Goal: Communication & Community: Answer question/provide support

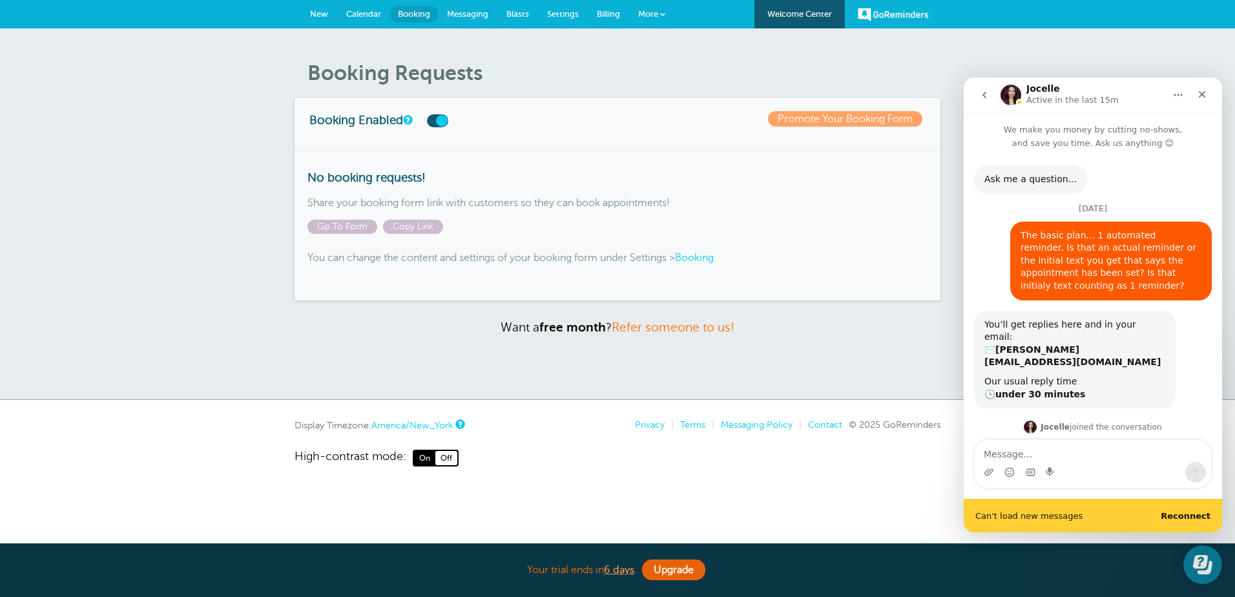
scroll to position [498, 0]
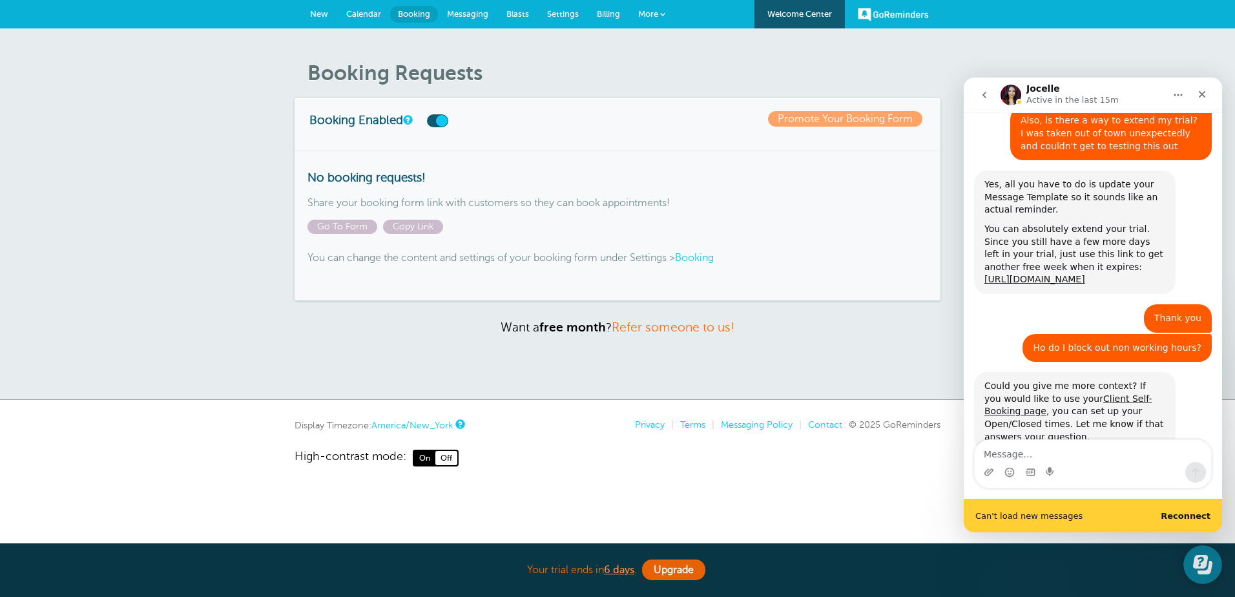
click at [36, 349] on div "Booking Requests Booking Enabled Promote Your Booking Form No booking requests!…" at bounding box center [617, 213] width 1235 height 371
click at [415, 8] on link "Booking" at bounding box center [414, 14] width 48 height 17
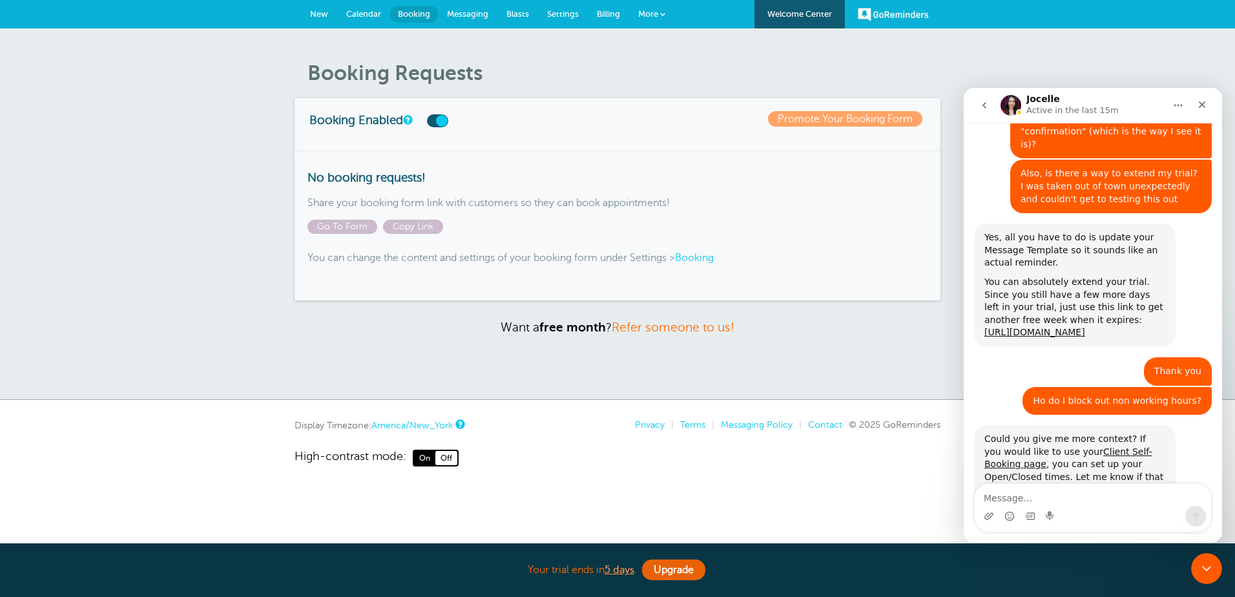
scroll to position [464, 0]
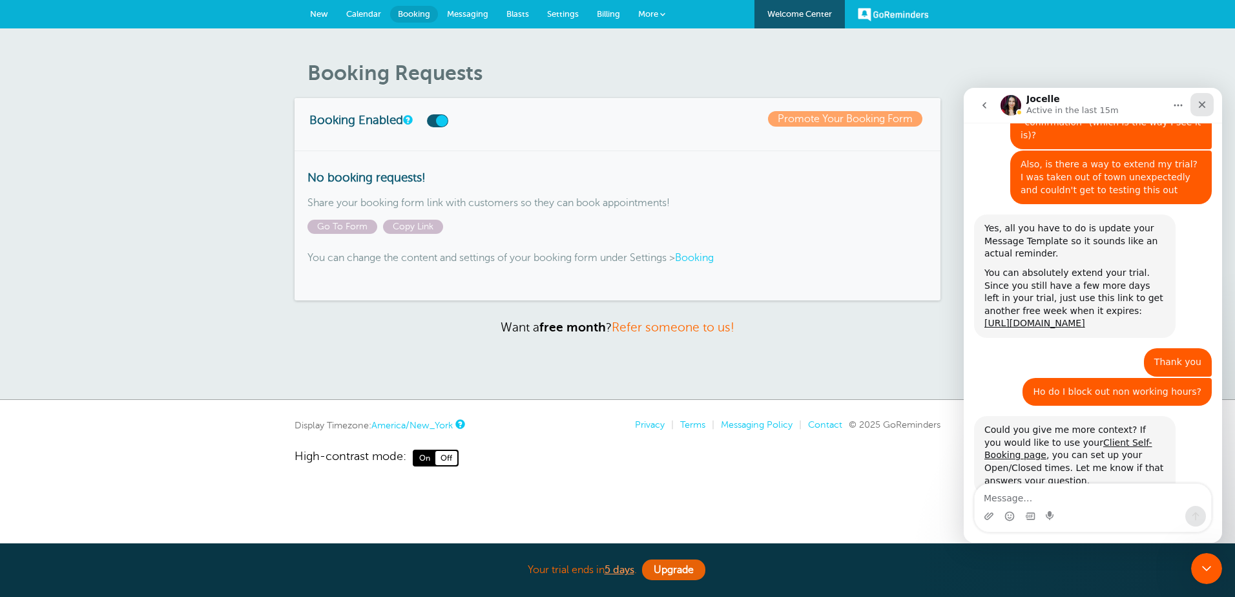
click at [1201, 101] on icon "Close" at bounding box center [1202, 104] width 10 height 10
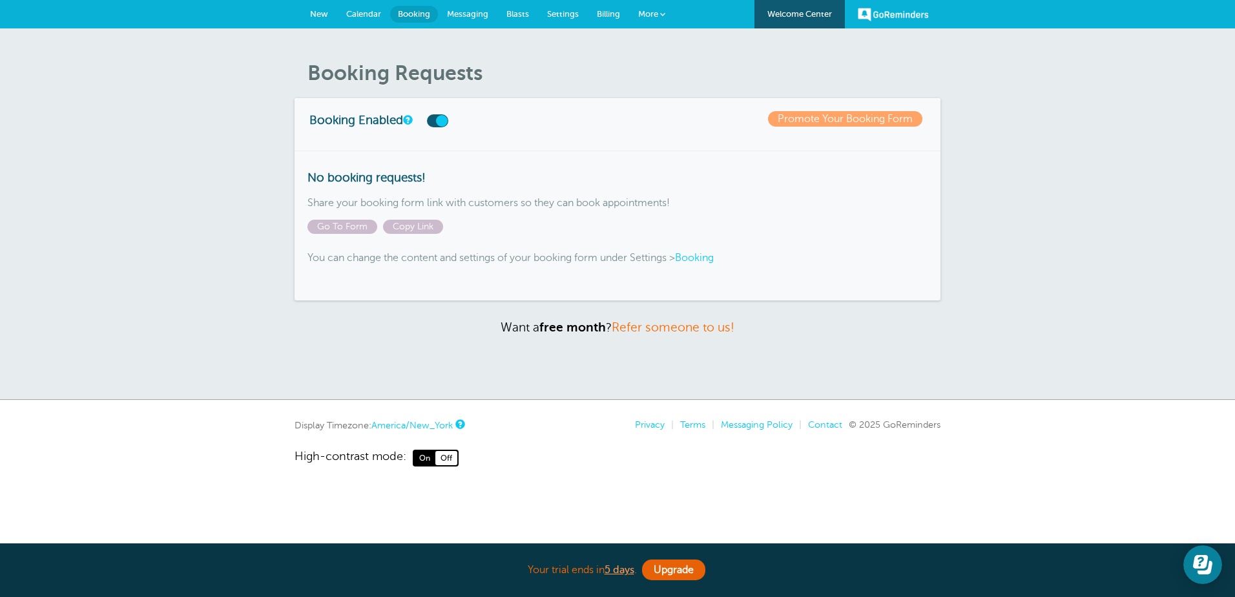
click at [367, 14] on span "Calendar" at bounding box center [363, 14] width 35 height 10
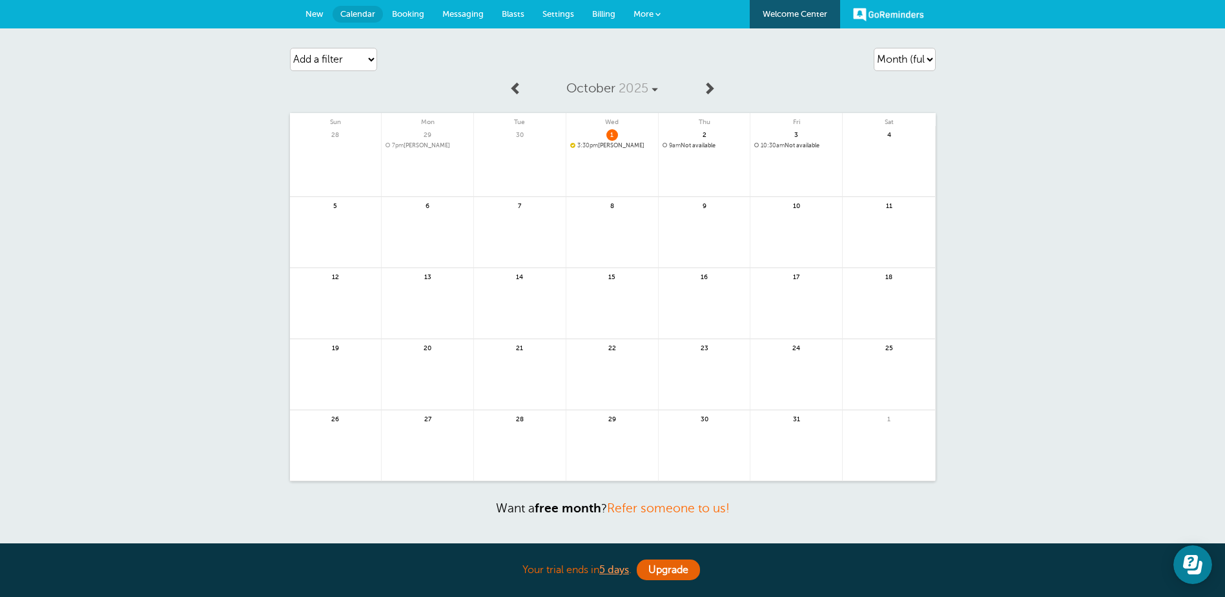
click at [610, 142] on span "3:30pm [PERSON_NAME]" at bounding box center [612, 145] width 84 height 7
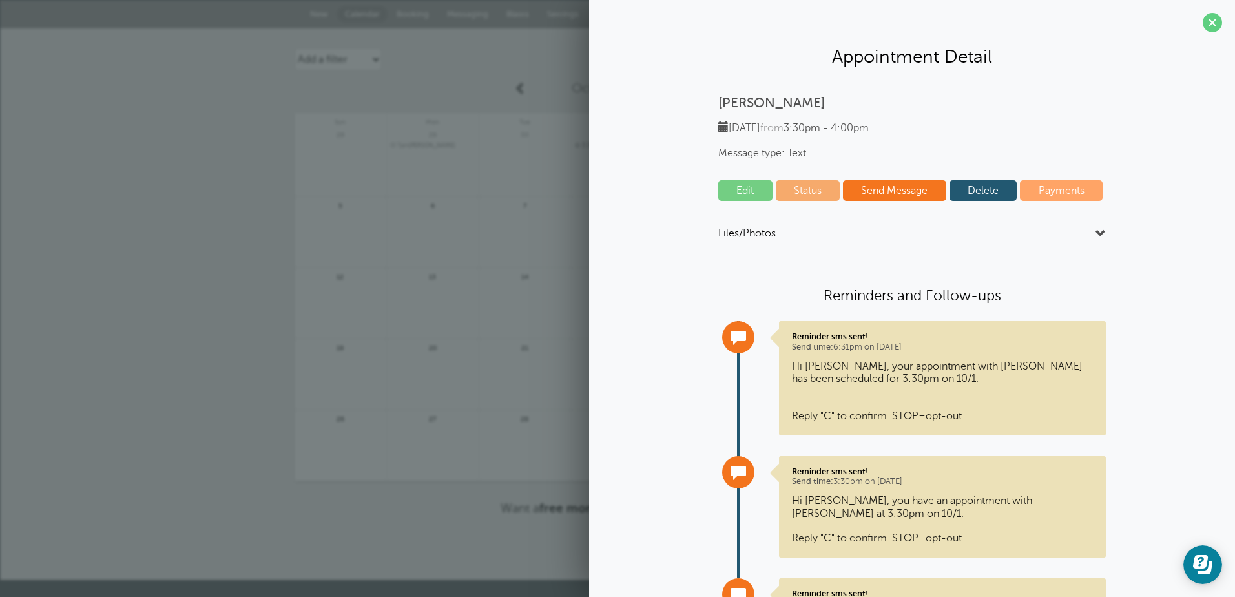
scroll to position [126, 0]
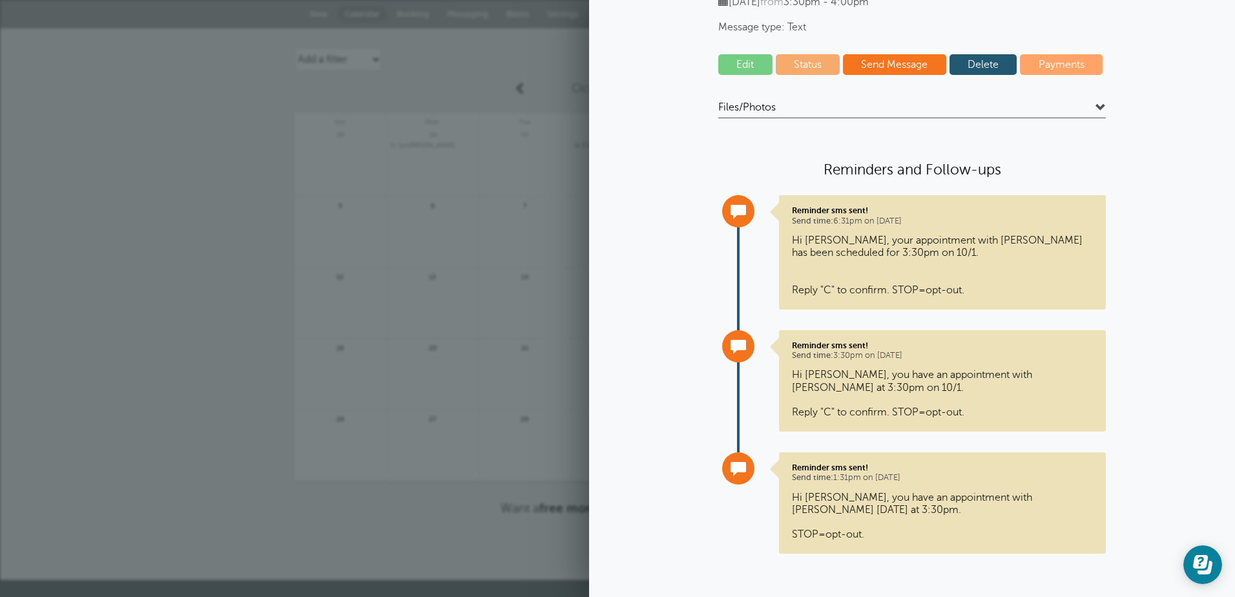
click at [878, 62] on link "Send Message" at bounding box center [894, 64] width 103 height 21
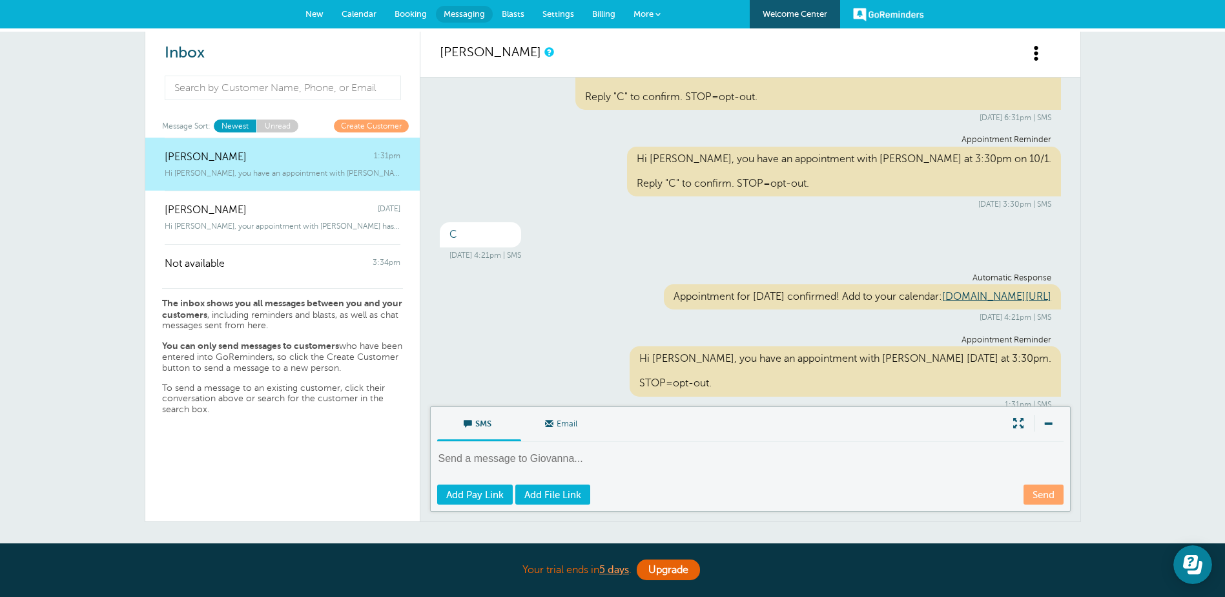
click at [548, 457] on textarea at bounding box center [751, 467] width 629 height 32
drag, startPoint x: 736, startPoint y: 296, endPoint x: 583, endPoint y: 296, distance: 152.4
click at [664, 296] on div "Appointment for Wednesday, Oct. 1 confirmed! Add to your calendar: goreminders.…" at bounding box center [862, 296] width 397 height 25
drag, startPoint x: 583, startPoint y: 296, endPoint x: 591, endPoint y: 296, distance: 7.8
copy link "goreminders.co/64542rbgplfh1"
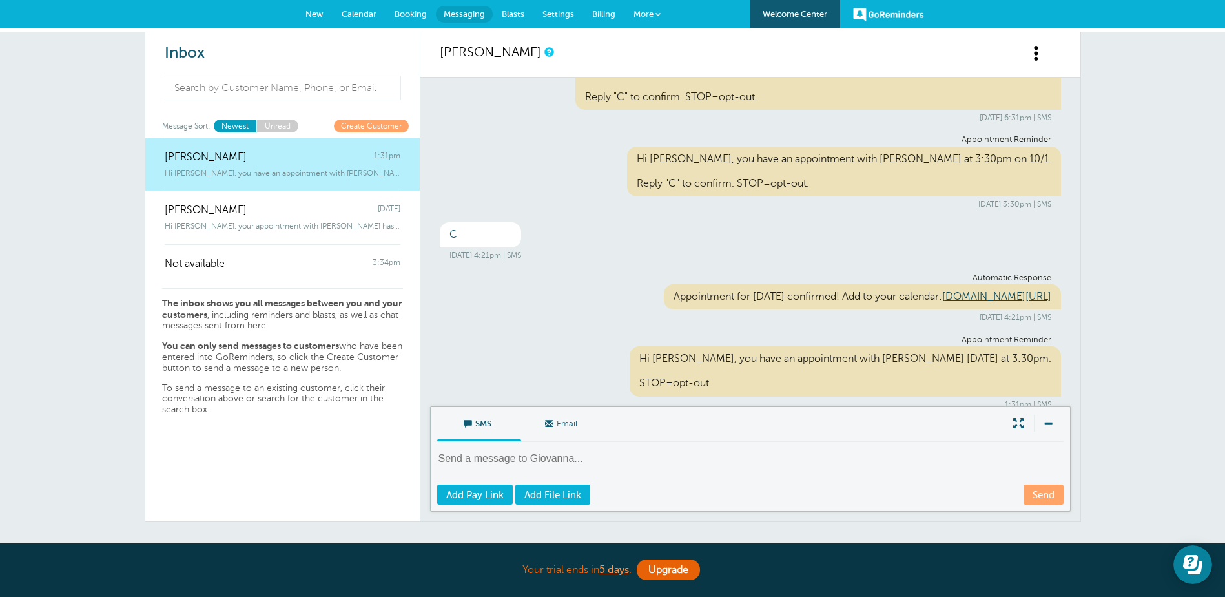
click at [592, 461] on textarea at bounding box center [751, 467] width 629 height 32
click at [766, 466] on textarea "Hi Ms. Jones, I just tried to reach you. Please reschedule" at bounding box center [751, 467] width 629 height 32
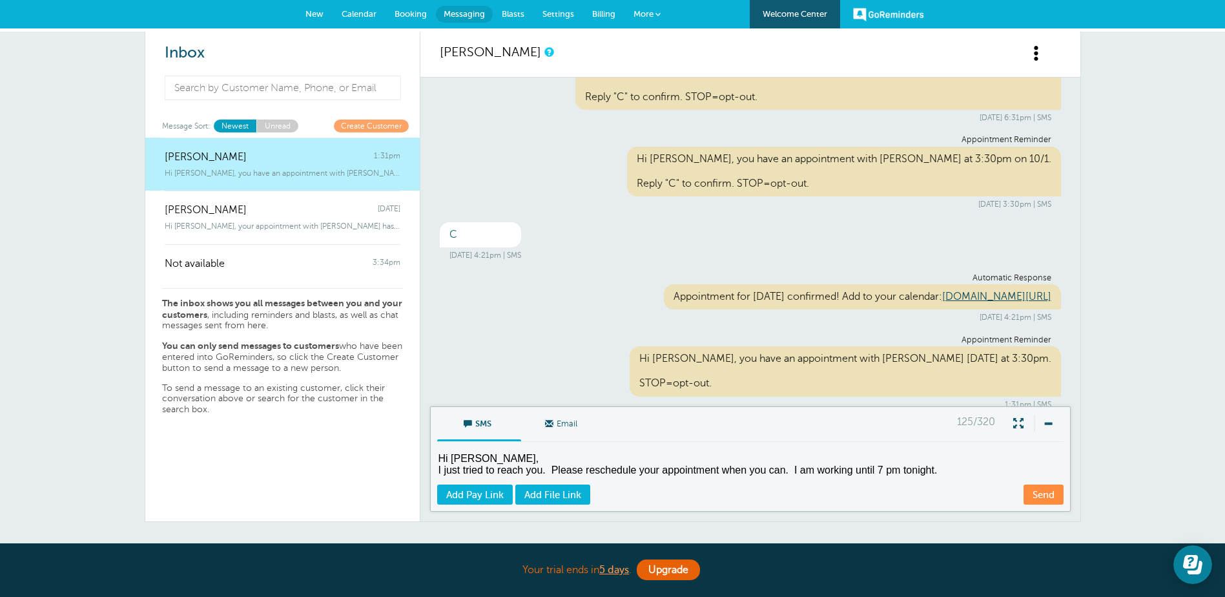
click at [975, 468] on textarea "Hi Ms. Jones, I just tried to reach you. Please reschedule your appointment whe…" at bounding box center [751, 467] width 629 height 32
drag, startPoint x: 748, startPoint y: 295, endPoint x: 575, endPoint y: 307, distance: 172.9
click at [575, 307] on div "Automatic Response Appointment for Wednesday, Oct. 1 confirmed! Add to your cal…" at bounding box center [750, 297] width 621 height 49
drag, startPoint x: 575, startPoint y: 307, endPoint x: 663, endPoint y: 296, distance: 88.6
copy link "goreminders.co/64542rbgplfh1"
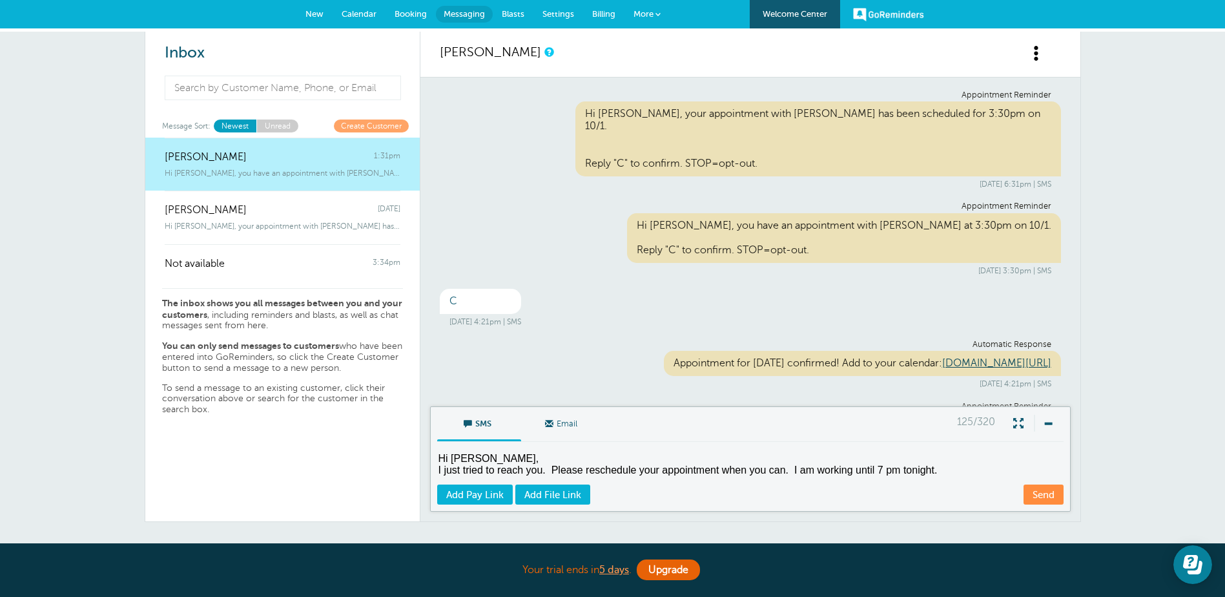
click at [957, 471] on textarea "Hi Ms. Jones, I just tried to reach you. Please reschedule your appointment whe…" at bounding box center [751, 467] width 629 height 32
type textarea "Hi Ms. Jones, I just tried to reach you. Please reschedule your appointment whe…"
drag, startPoint x: 957, startPoint y: 473, endPoint x: 438, endPoint y: 455, distance: 519.6
click at [438, 455] on textarea "Hi Ms. Jones, I just tried to reach you. Please reschedule your appointment whe…" at bounding box center [751, 467] width 629 height 32
click at [982, 465] on textarea "Hi Ms. Jones, I just tried to reach you. Please reschedule your appointment whe…" at bounding box center [751, 467] width 629 height 32
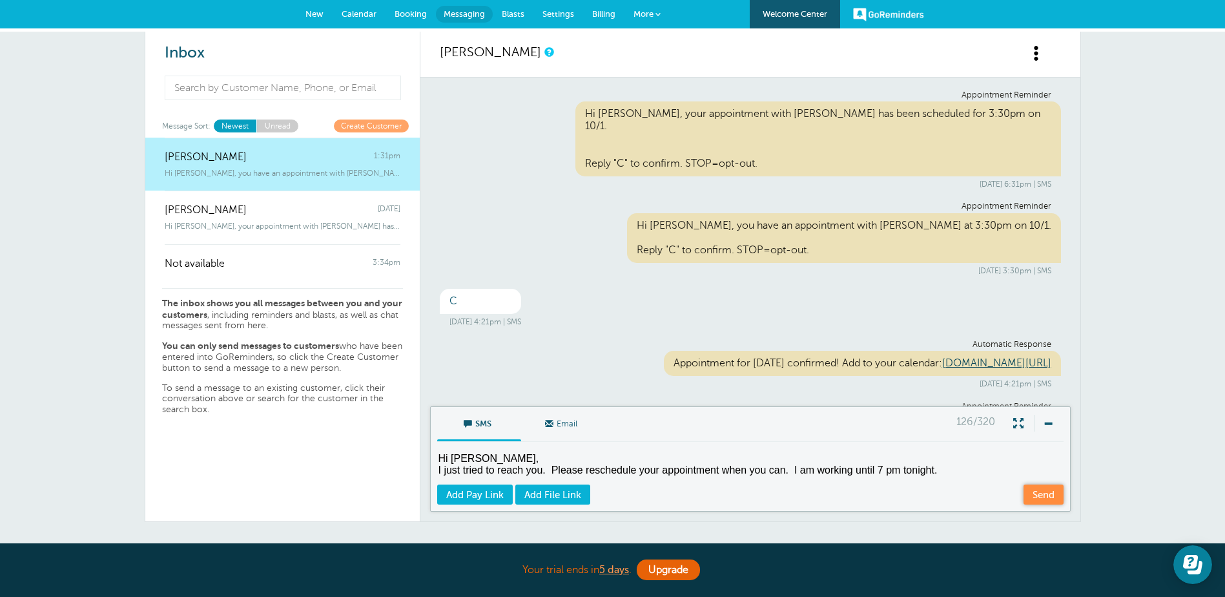
click at [1032, 494] on link "Send" at bounding box center [1044, 494] width 40 height 20
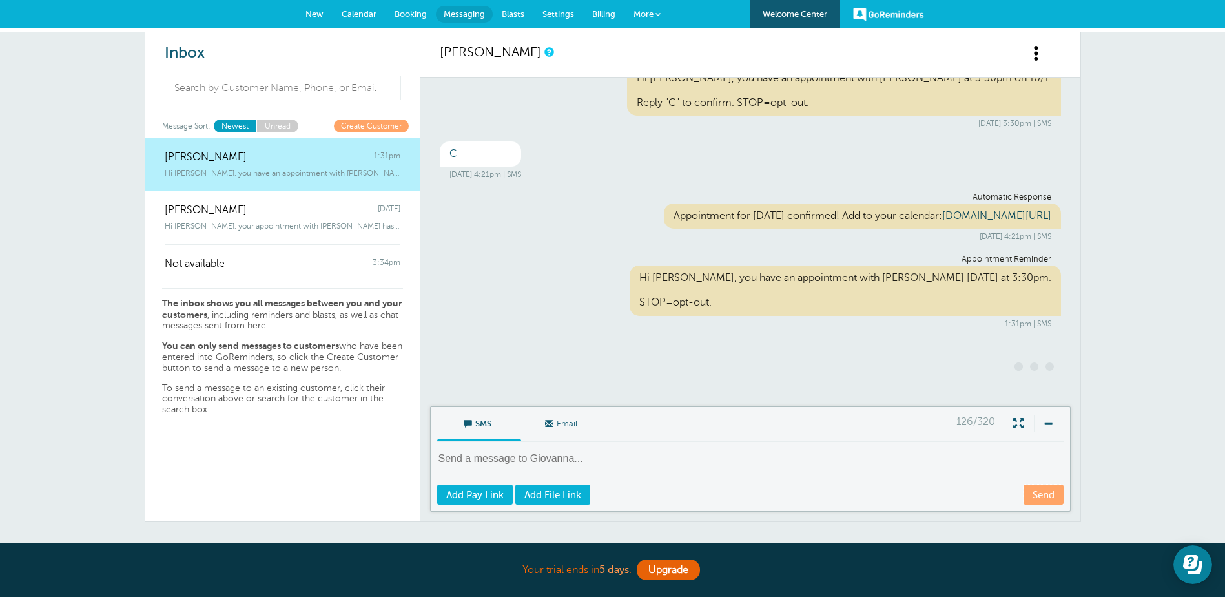
scroll to position [57, 0]
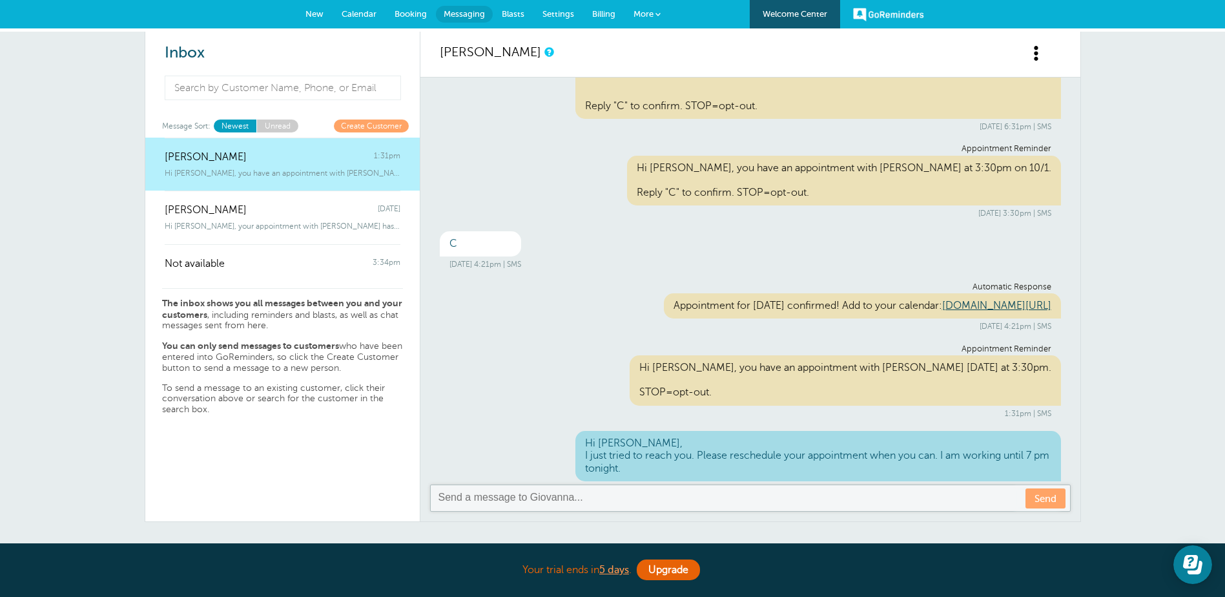
click at [285, 125] on link "Unread" at bounding box center [277, 125] width 42 height 12
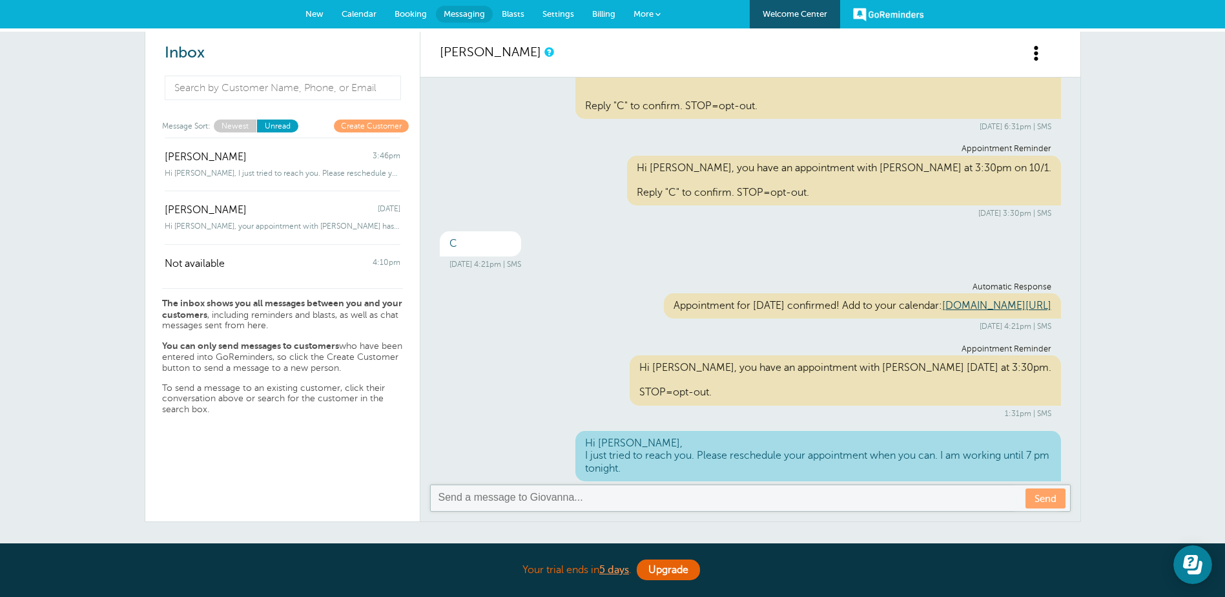
click at [234, 129] on link "Newest" at bounding box center [235, 125] width 43 height 12
